Goal: Task Accomplishment & Management: Use online tool/utility

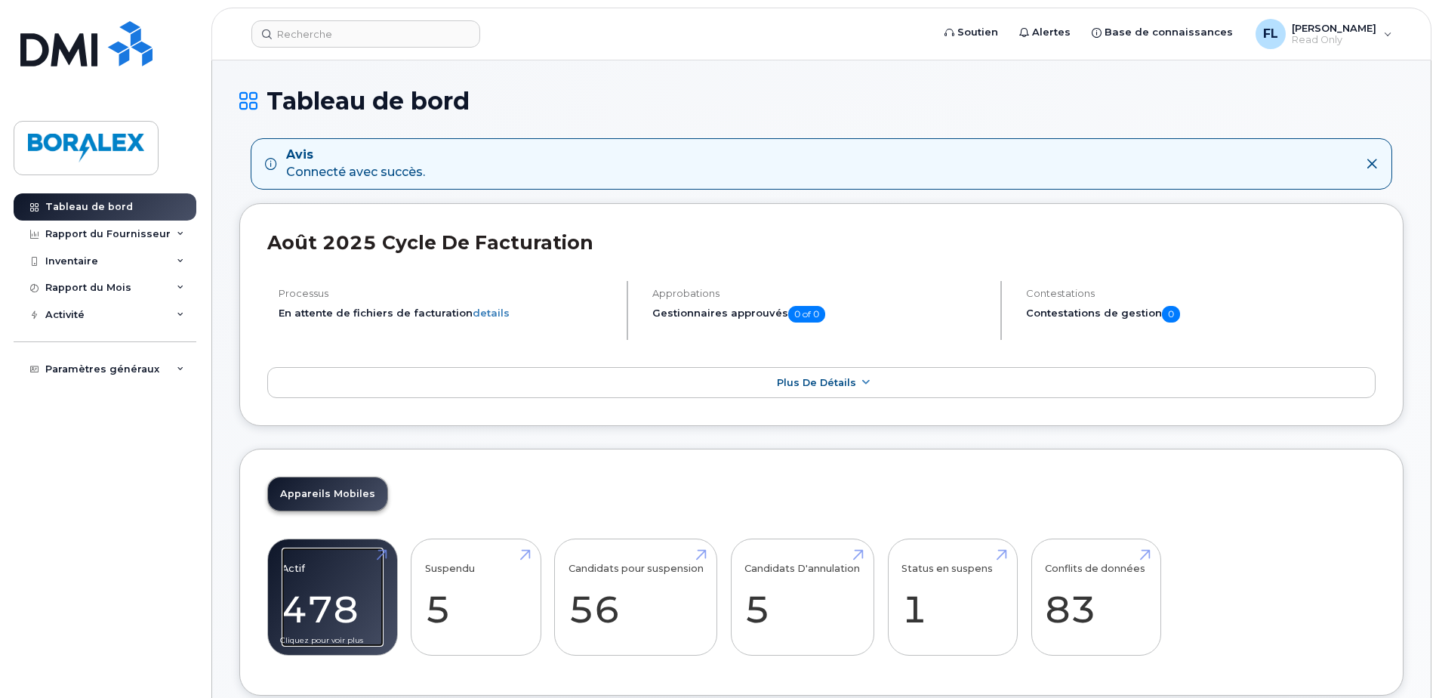
click at [313, 597] on link "Actif 478 19%" at bounding box center [333, 598] width 102 height 100
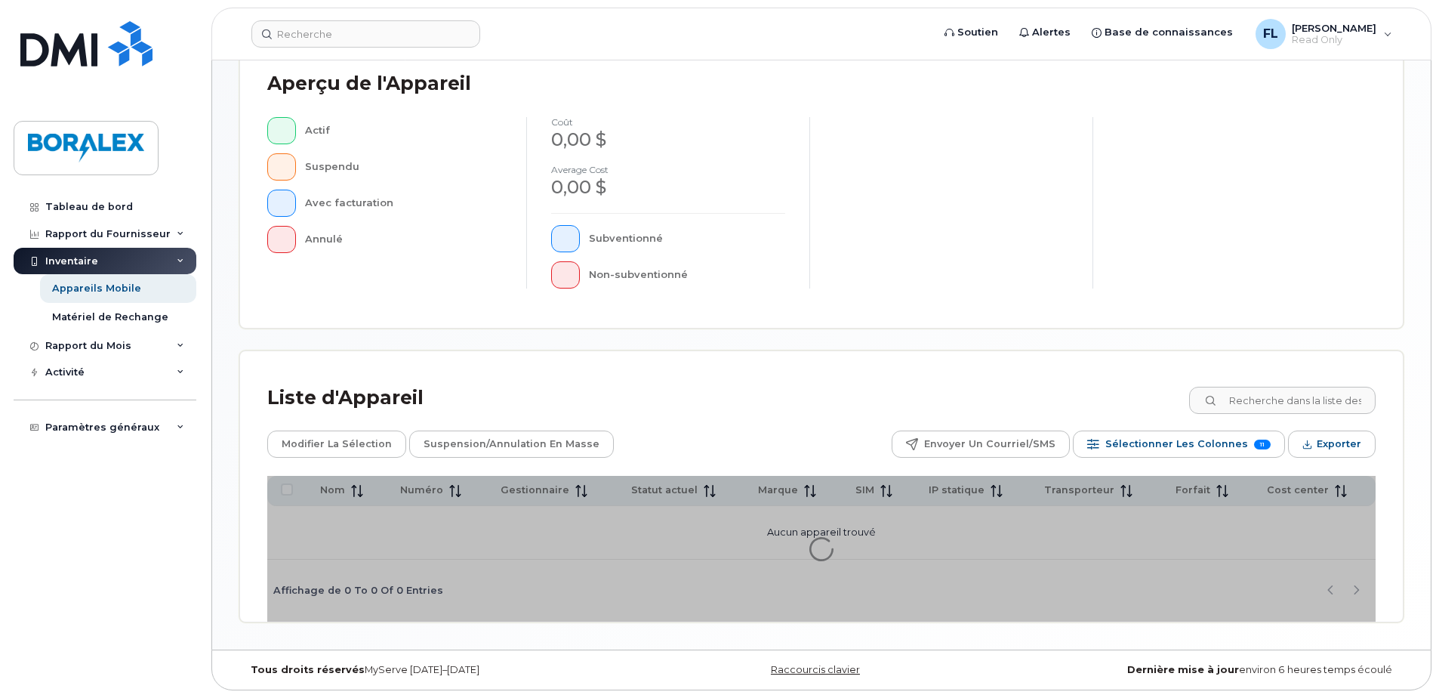
scroll to position [274, 0]
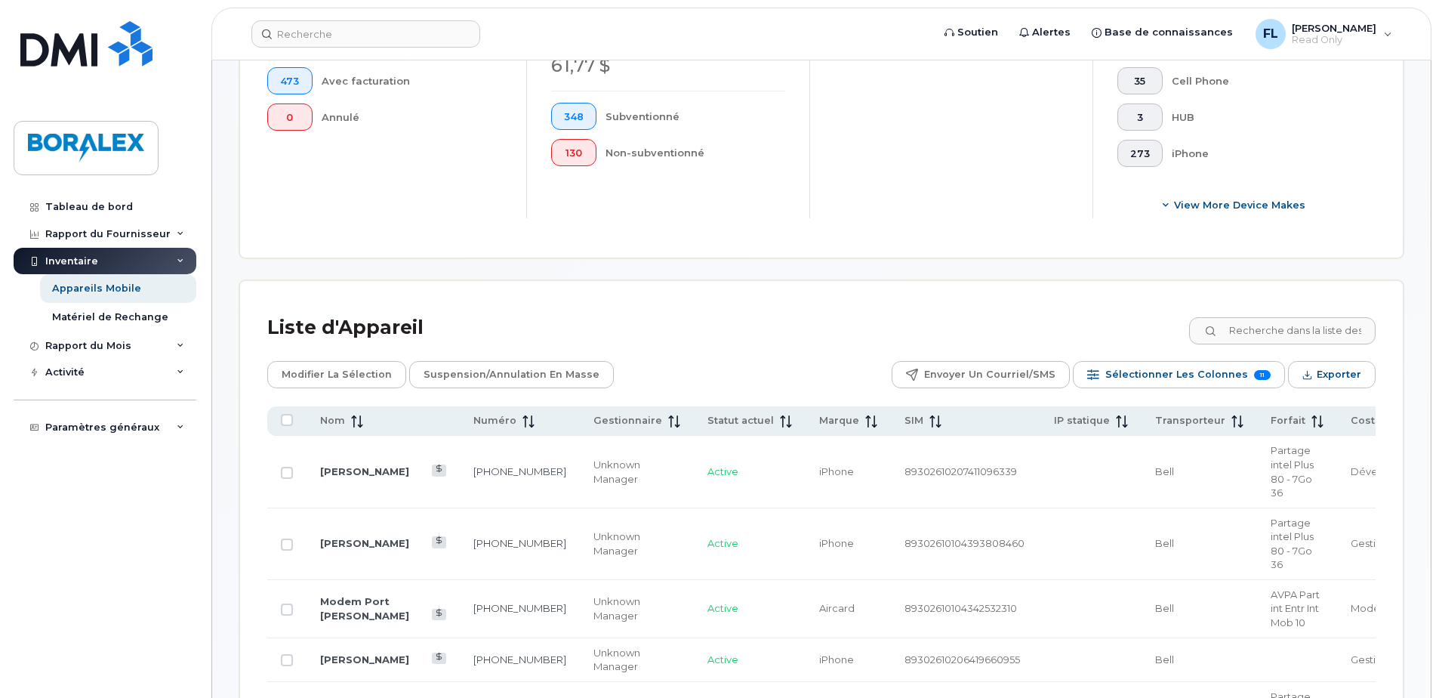
scroll to position [453, 0]
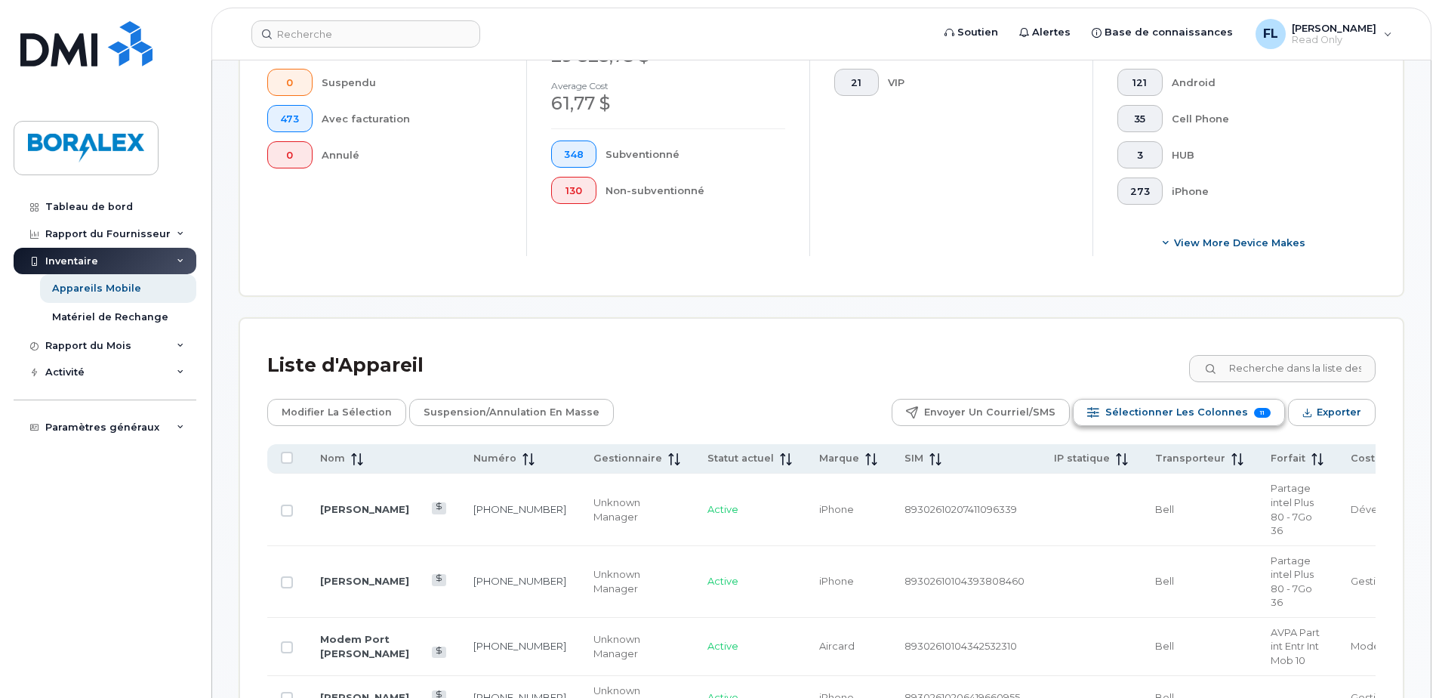
click at [1198, 411] on span "Sélectionner les colonnes" at bounding box center [1177, 412] width 143 height 23
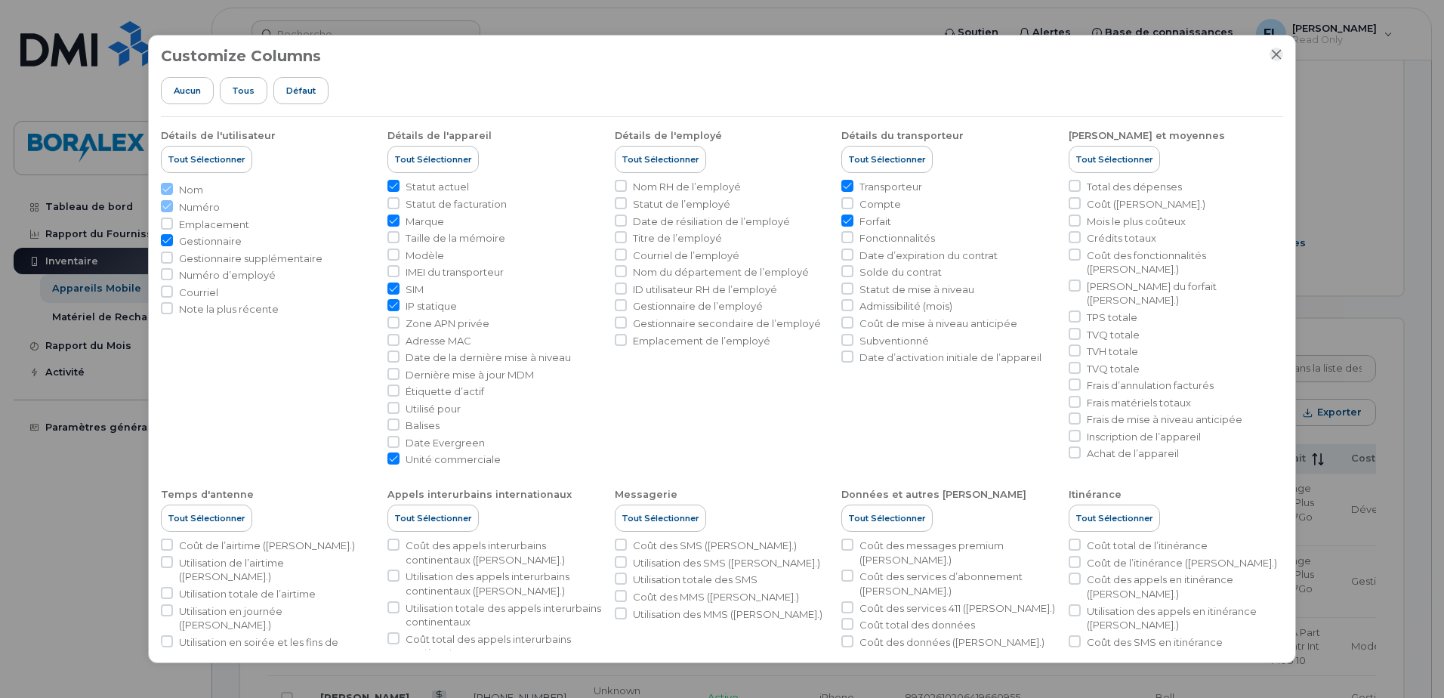
click at [1276, 56] on icon "Close" at bounding box center [1277, 55] width 10 height 10
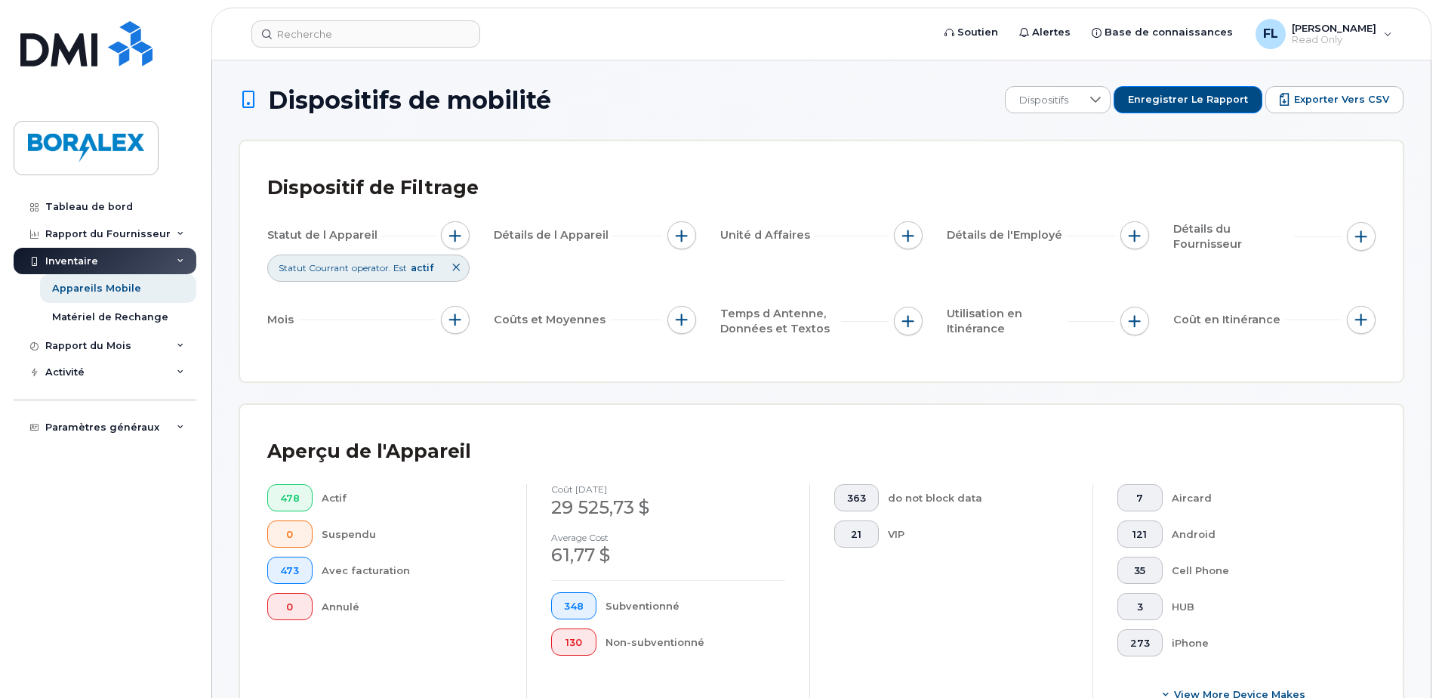
scroll to position [0, 0]
